Goal: Information Seeking & Learning: Learn about a topic

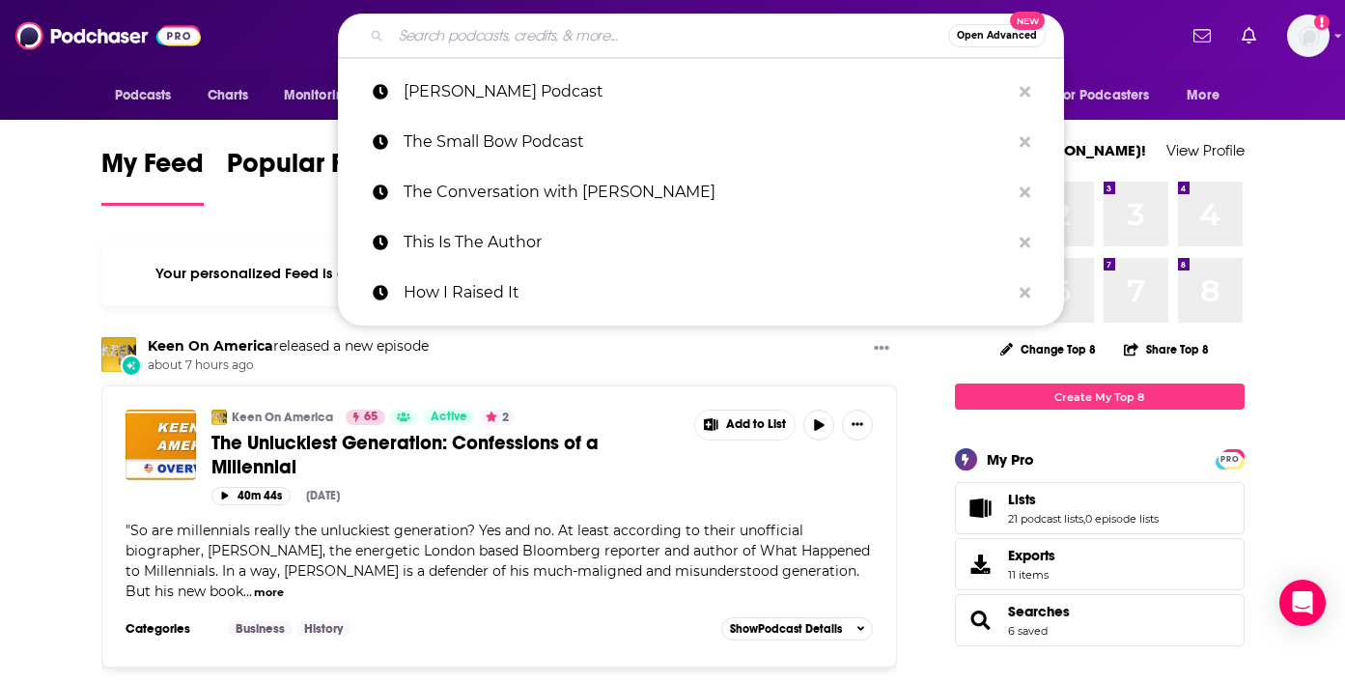
click at [456, 48] on input "Search podcasts, credits, & more..." at bounding box center [669, 35] width 557 height 31
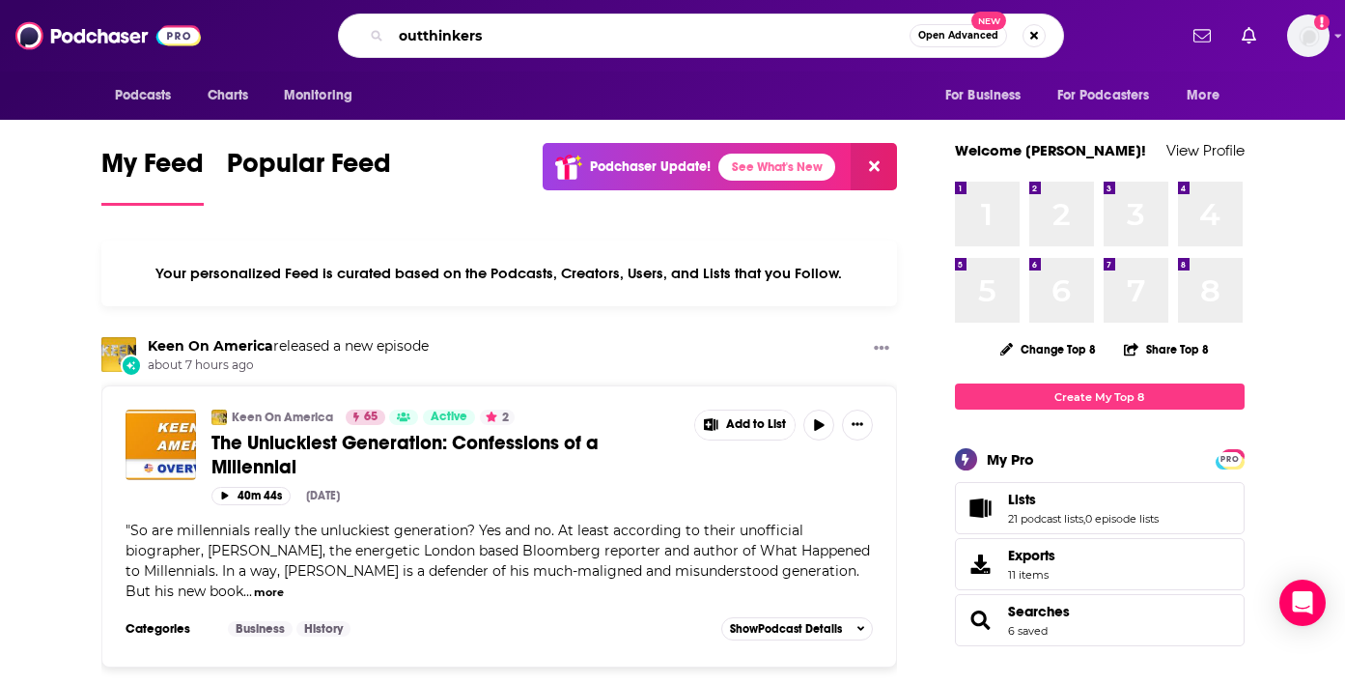
type input "outthinkers"
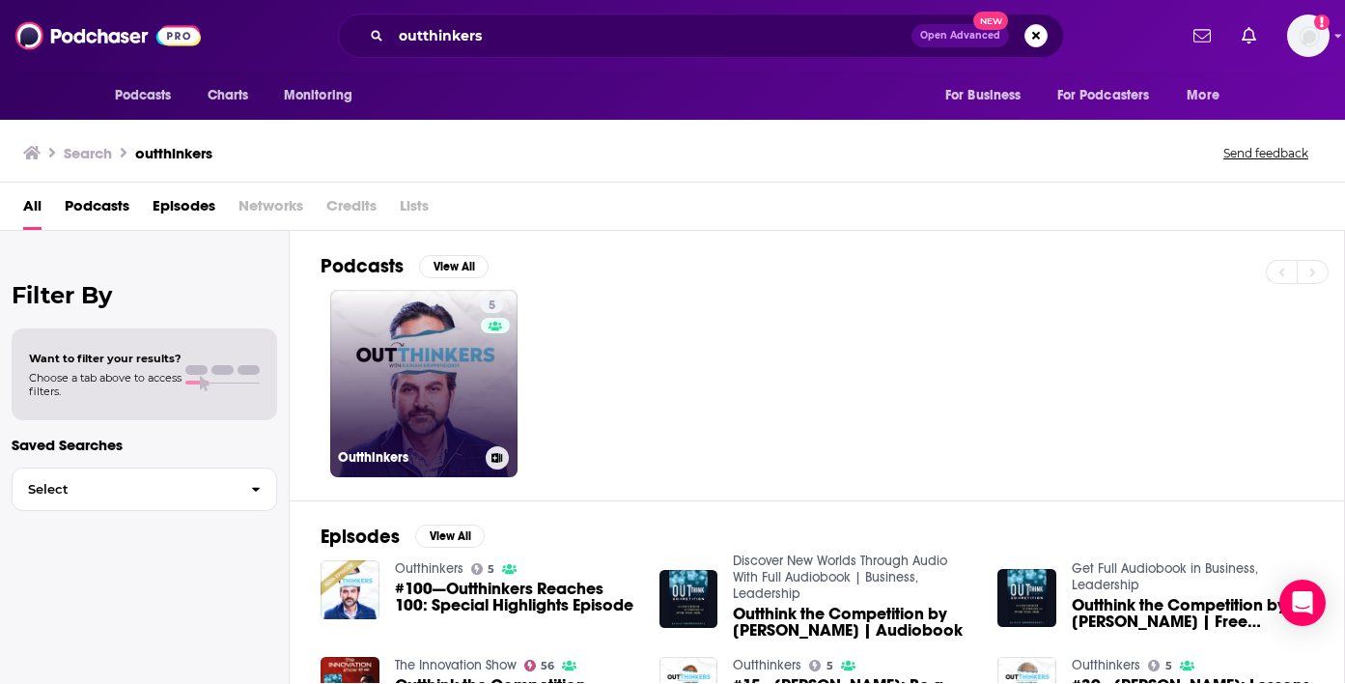
click at [425, 307] on link "5 Outthinkers" at bounding box center [423, 383] width 187 height 187
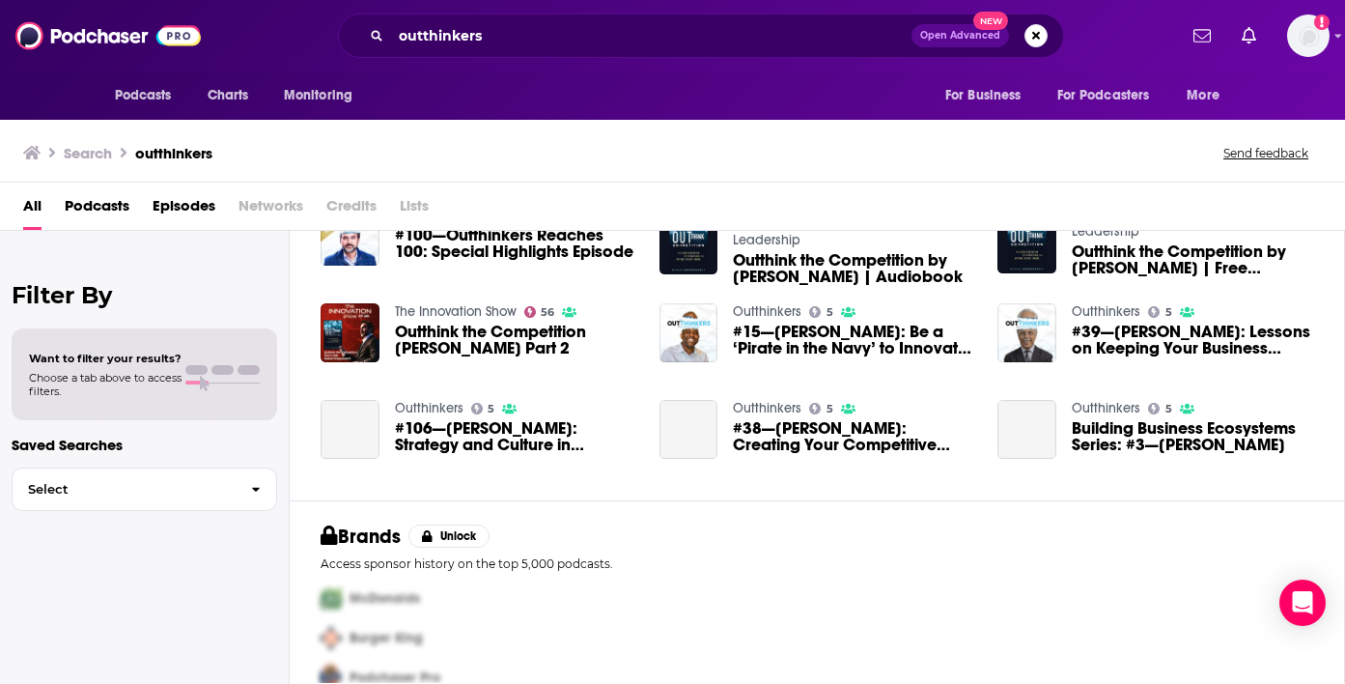
scroll to position [391, 0]
